Goal: Check status: Check status

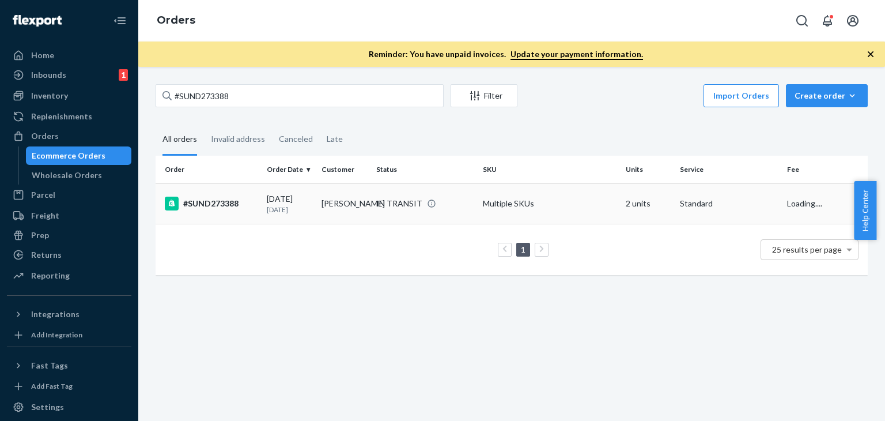
type input "#SUND273388"
click at [351, 207] on td "[PERSON_NAME]" at bounding box center [344, 203] width 55 height 40
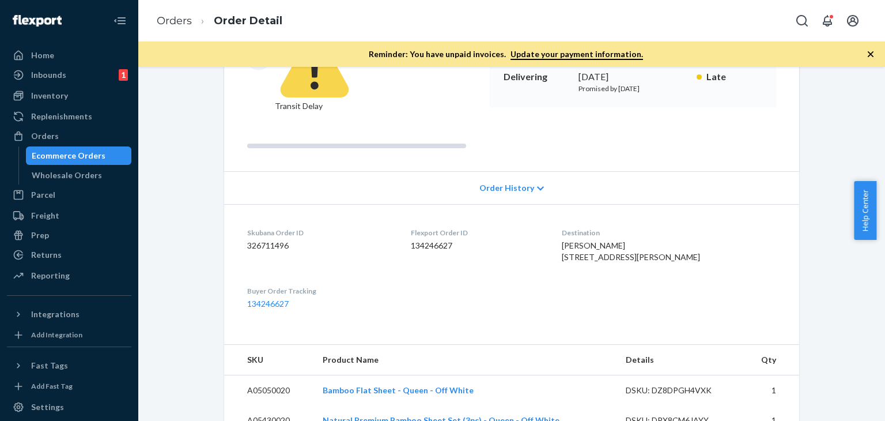
scroll to position [461, 0]
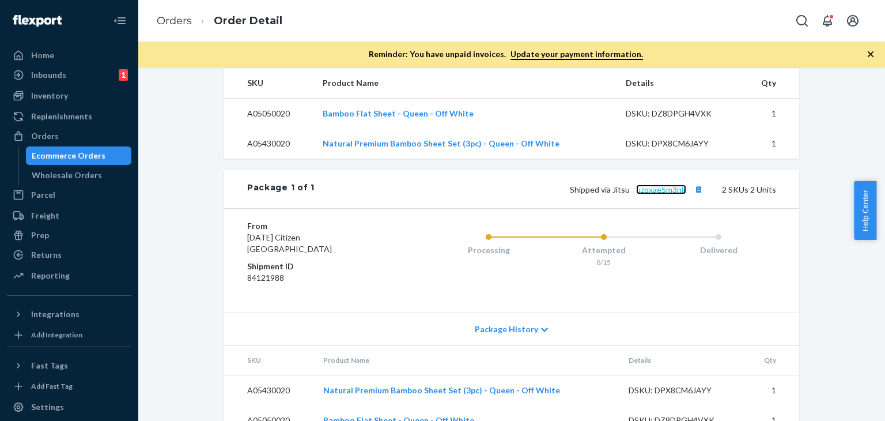
click at [659, 184] on link "uzqxae5m3nlr" at bounding box center [661, 189] width 50 height 10
